Goal: Go to known website: Access a specific website the user already knows

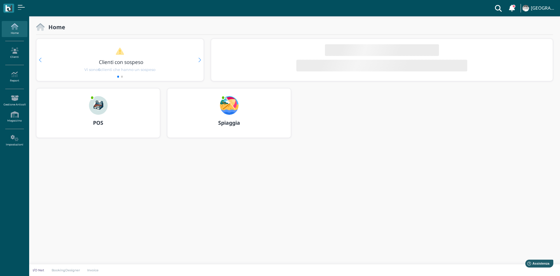
click at [88, 120] on h3 "POS" at bounding box center [98, 123] width 113 height 6
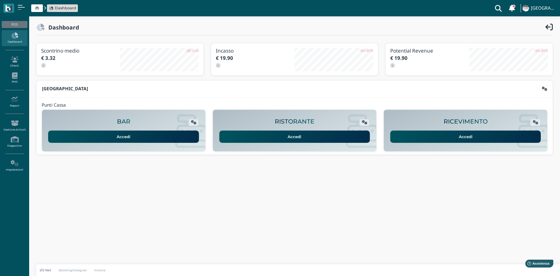
drag, startPoint x: 481, startPoint y: 135, endPoint x: 476, endPoint y: 135, distance: 4.7
click at [481, 135] on link "Accedi" at bounding box center [465, 136] width 151 height 12
